Goal: Check status

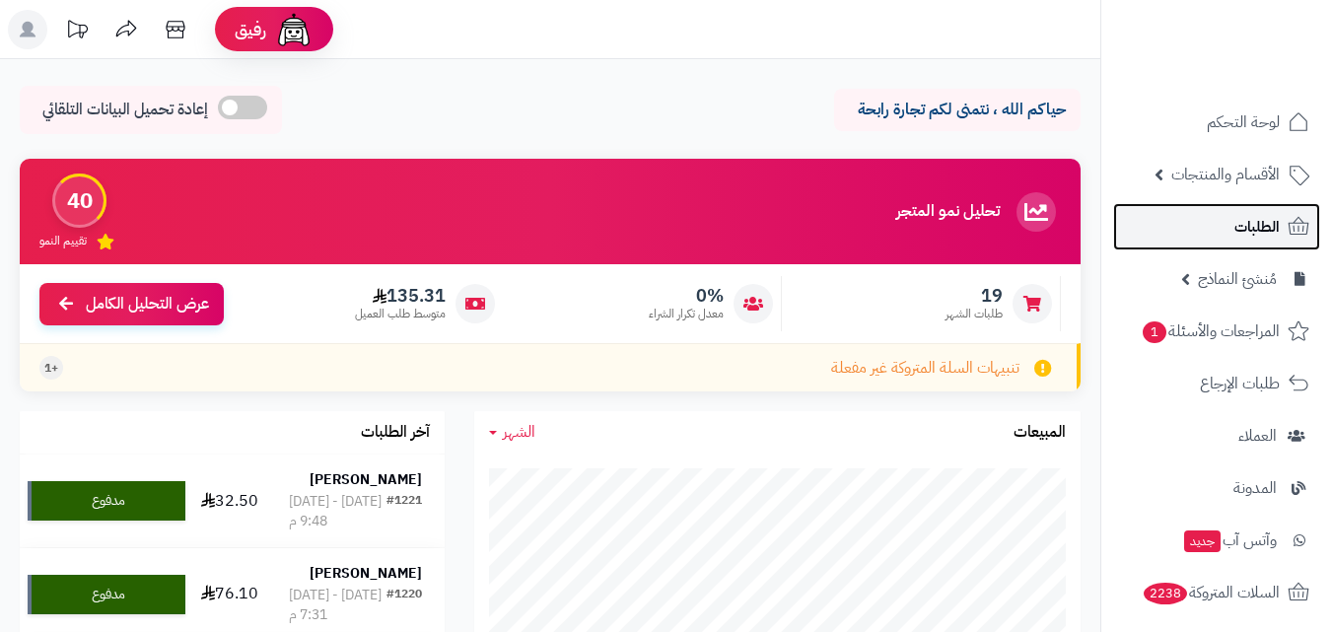
click at [1267, 242] on link "الطلبات" at bounding box center [1216, 226] width 207 height 47
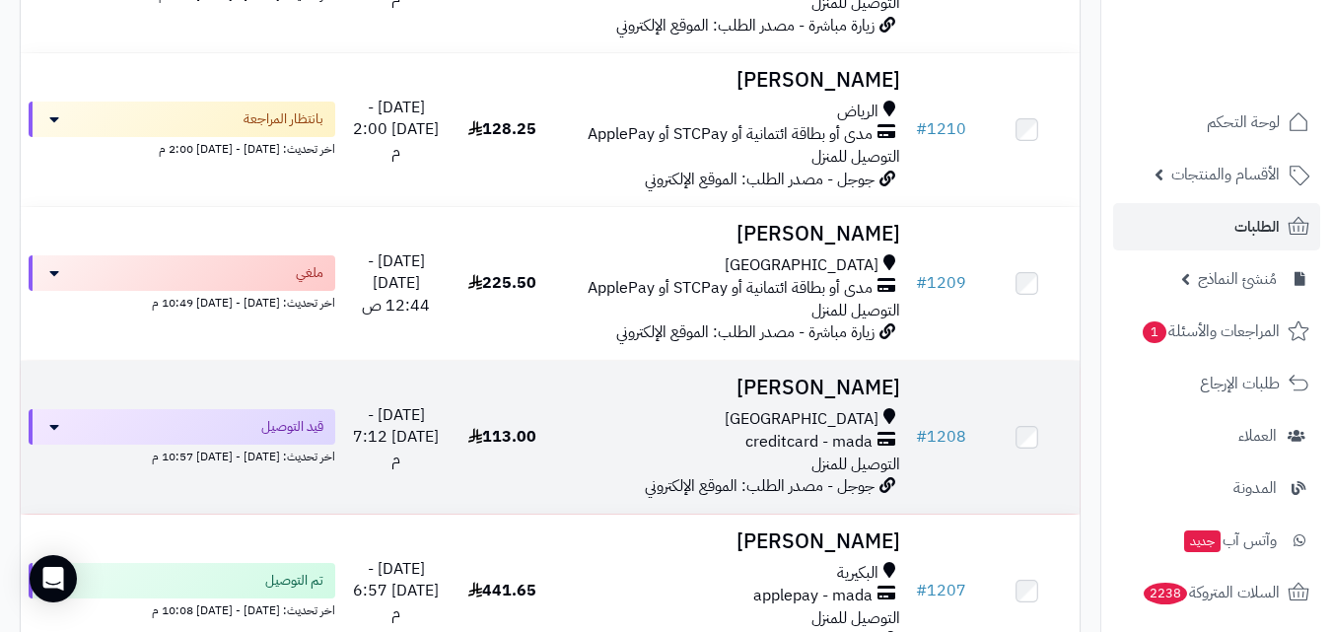
scroll to position [1183, 0]
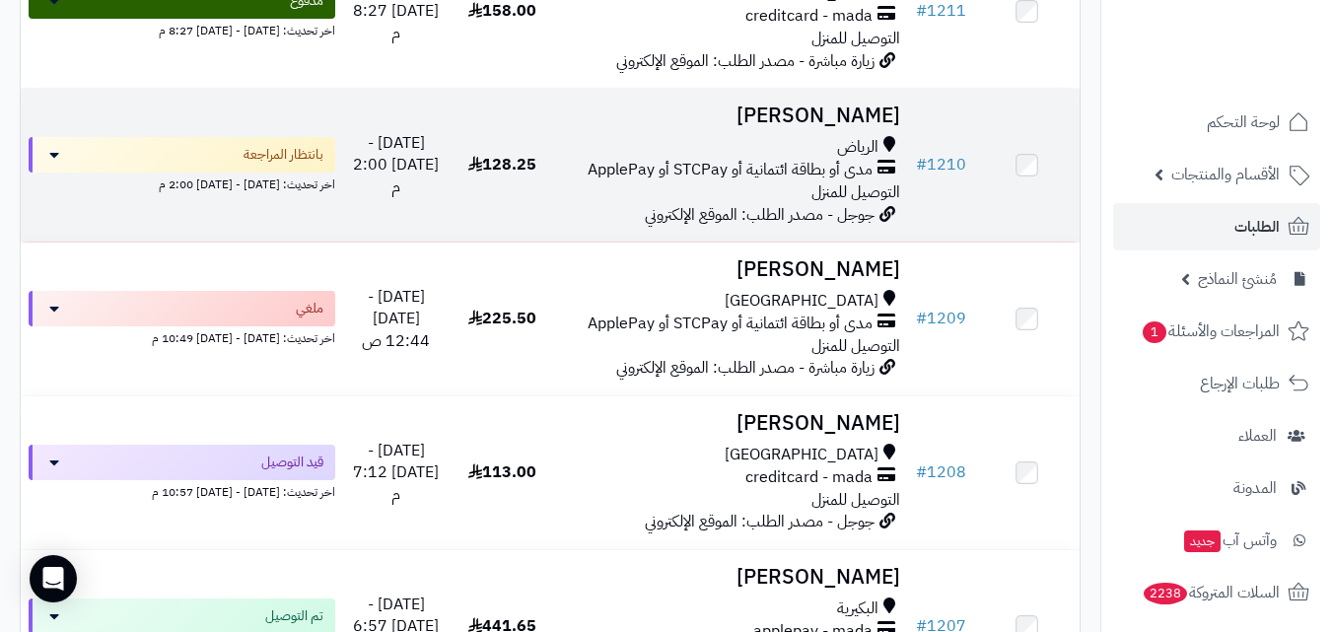
click at [810, 204] on div "الرياض مدى أو بطاقة ائتمانية أو STCPay أو ApplePay التوصيل للمنزل" at bounding box center [731, 170] width 337 height 68
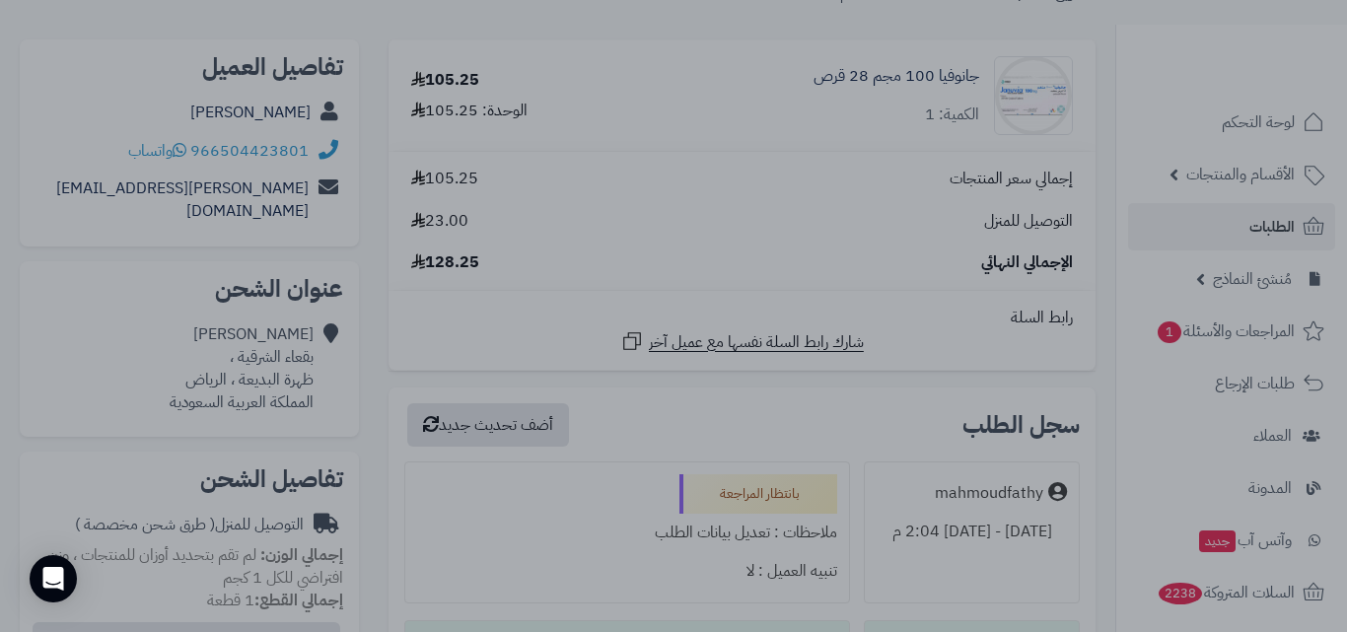
click at [583, 16] on div at bounding box center [673, 316] width 1347 height 632
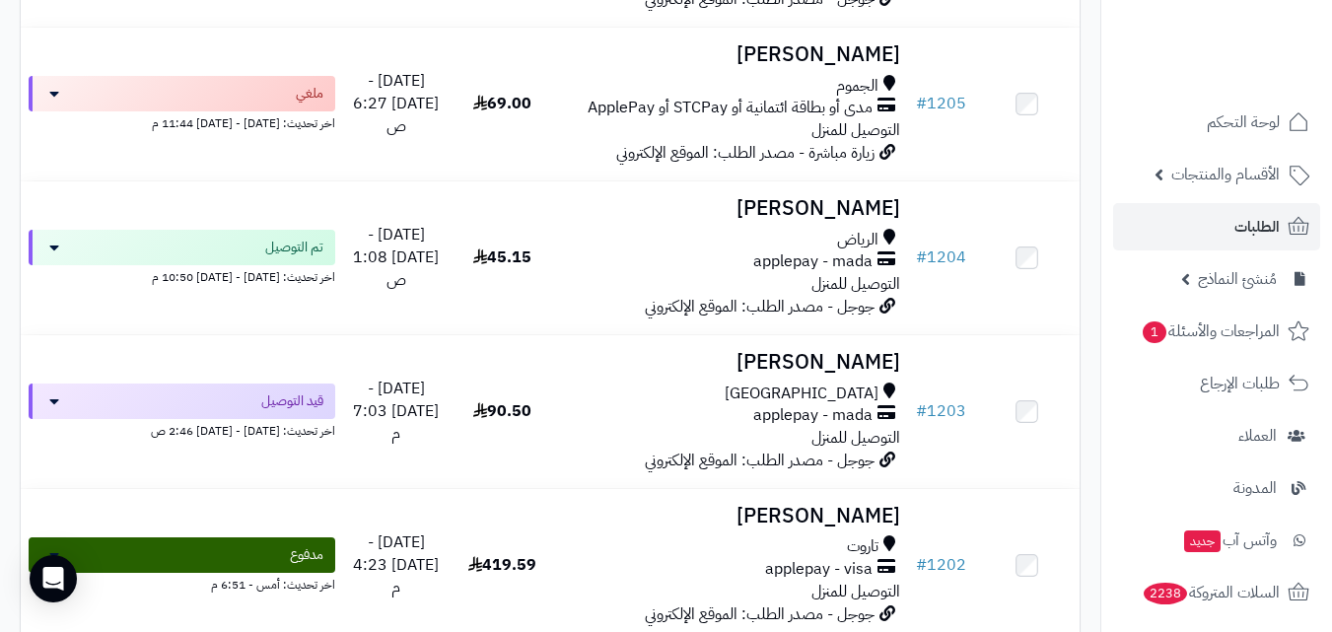
scroll to position [2071, 0]
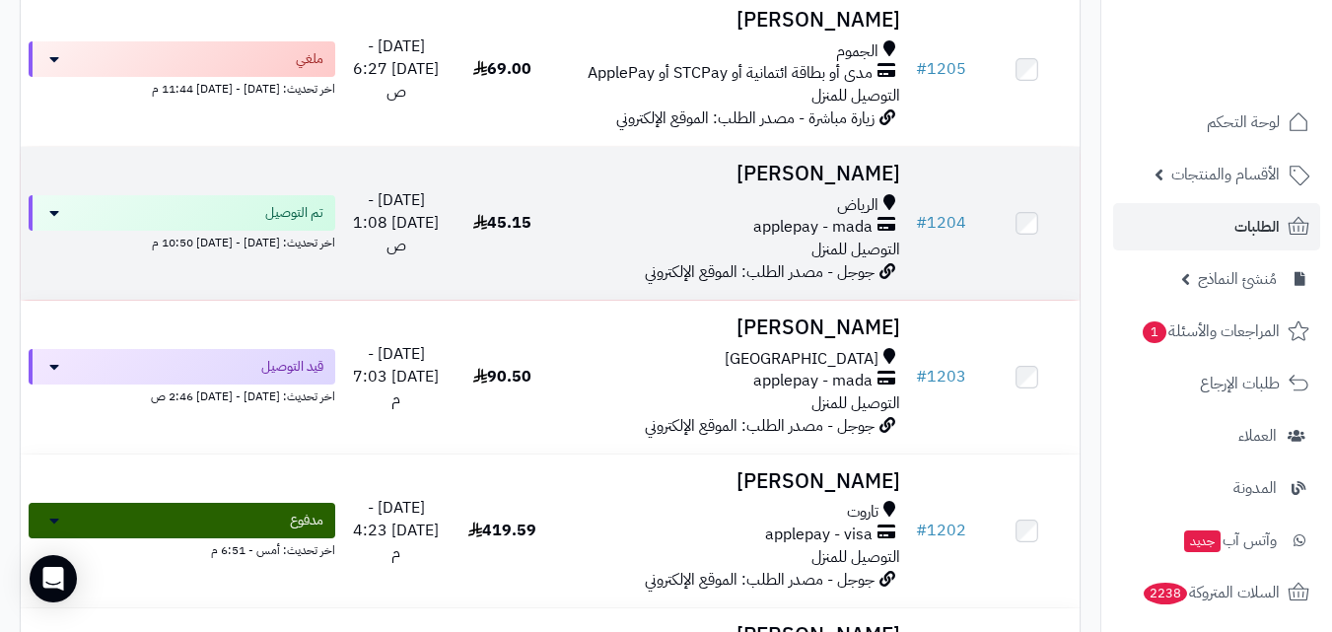
click at [782, 262] on div "الرياض applepay - mada التوصيل للمنزل" at bounding box center [731, 228] width 337 height 68
